Goal: Task Accomplishment & Management: Use online tool/utility

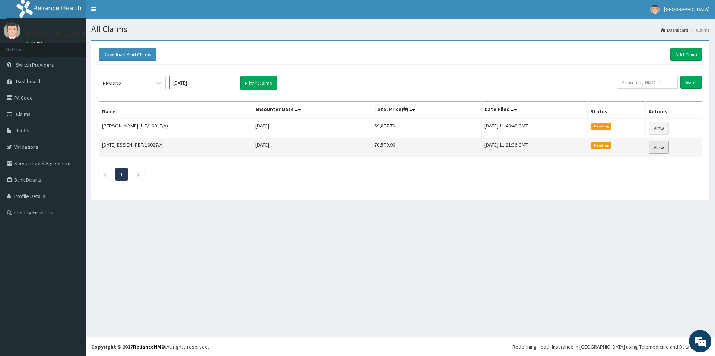
click at [661, 149] on link "View" at bounding box center [659, 147] width 20 height 13
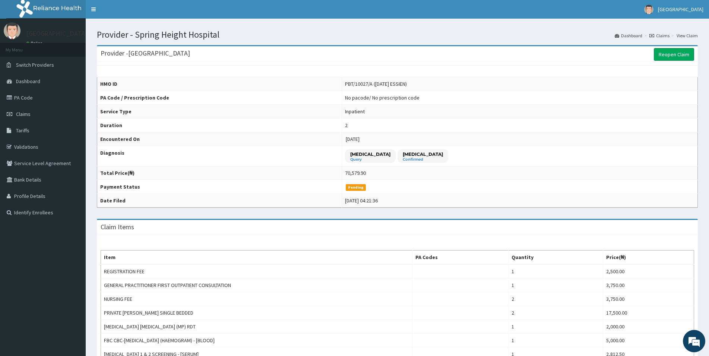
click at [408, 99] on td "No pacode / No prescription code" at bounding box center [520, 98] width 356 height 14
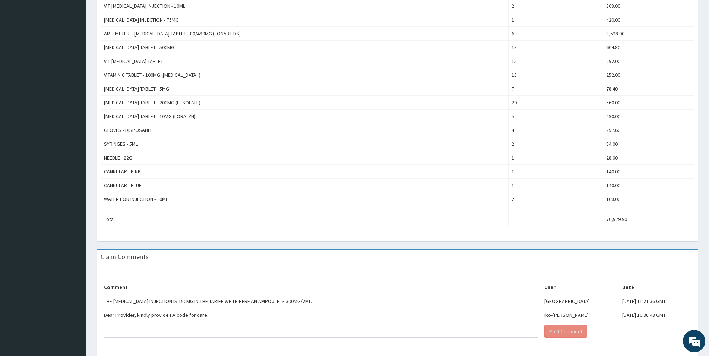
scroll to position [513, 0]
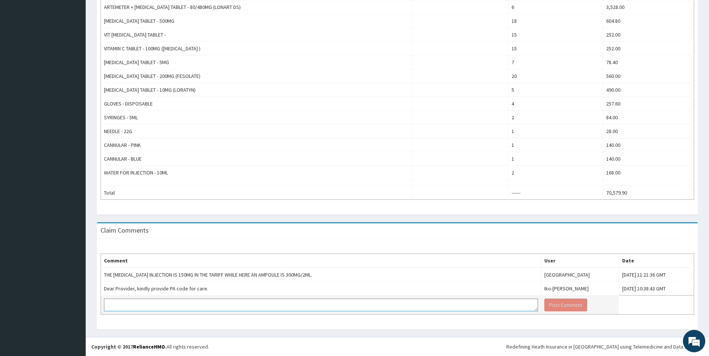
click at [158, 307] on textarea at bounding box center [321, 304] width 434 height 13
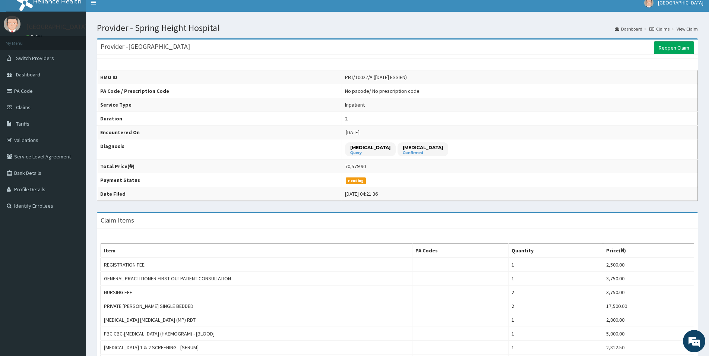
scroll to position [0, 0]
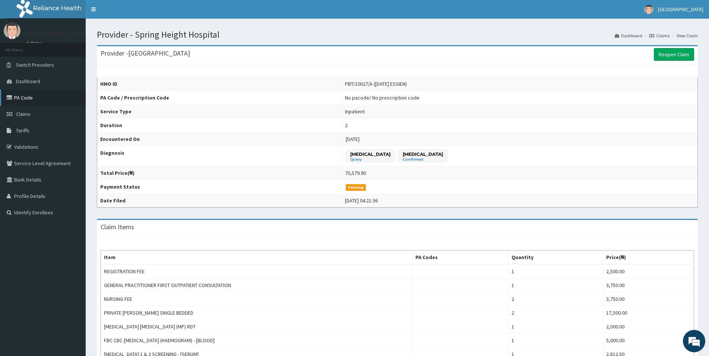
click at [23, 100] on link "PA Code" at bounding box center [43, 97] width 86 height 16
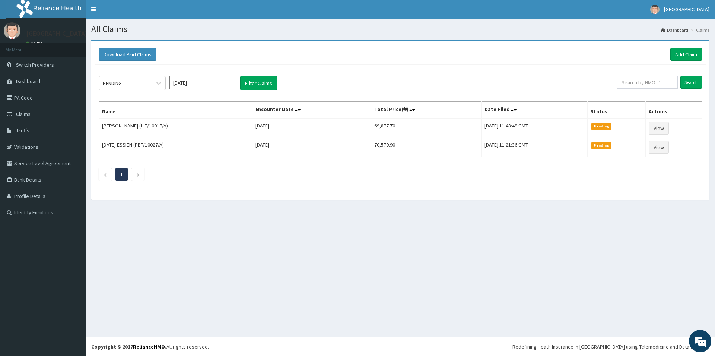
click at [663, 145] on link "View" at bounding box center [659, 147] width 20 height 13
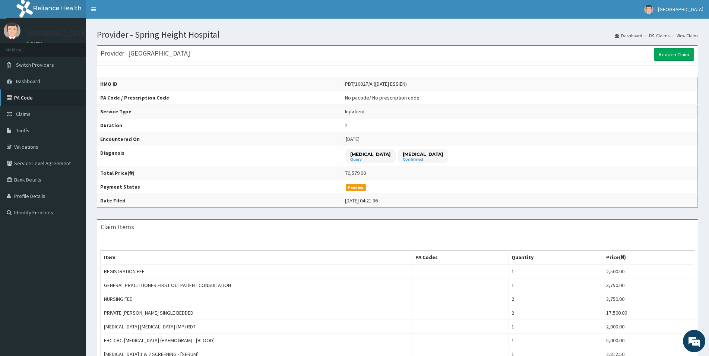
click at [46, 99] on link "PA Code" at bounding box center [43, 97] width 86 height 16
